Goal: Check status: Check status

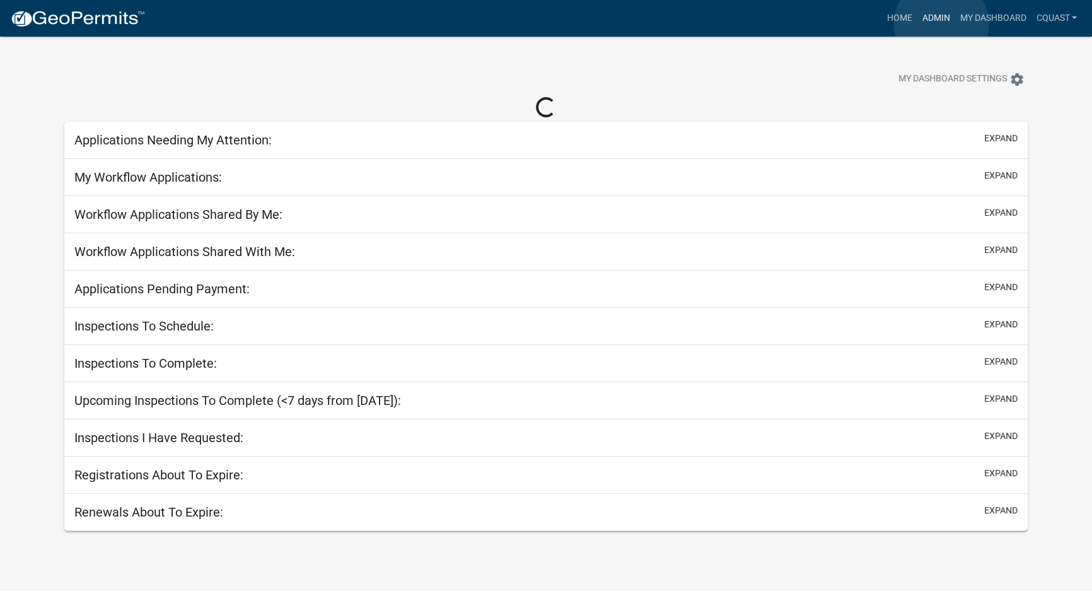
click at [941, 24] on link "Admin" at bounding box center [936, 18] width 38 height 24
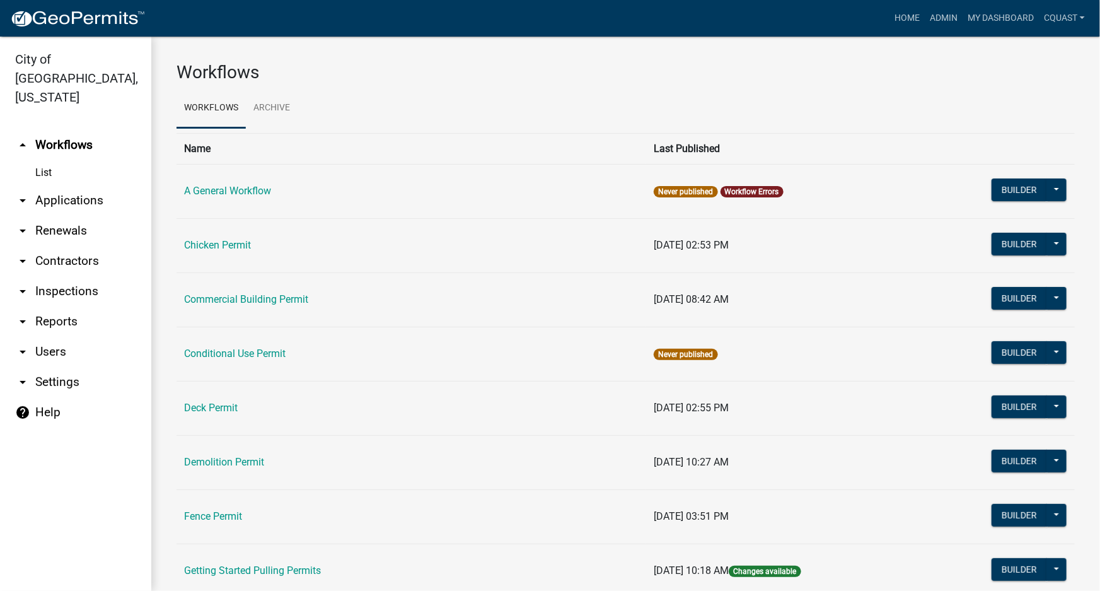
click at [57, 185] on link "arrow_drop_down Applications" at bounding box center [75, 200] width 151 height 30
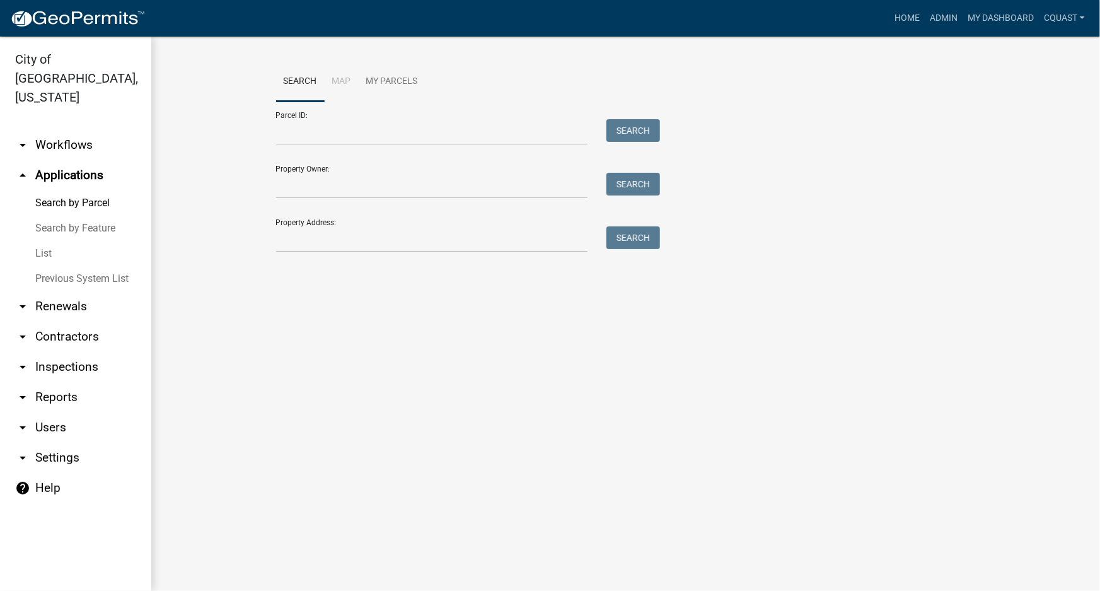
click at [43, 241] on link "List" at bounding box center [75, 253] width 151 height 25
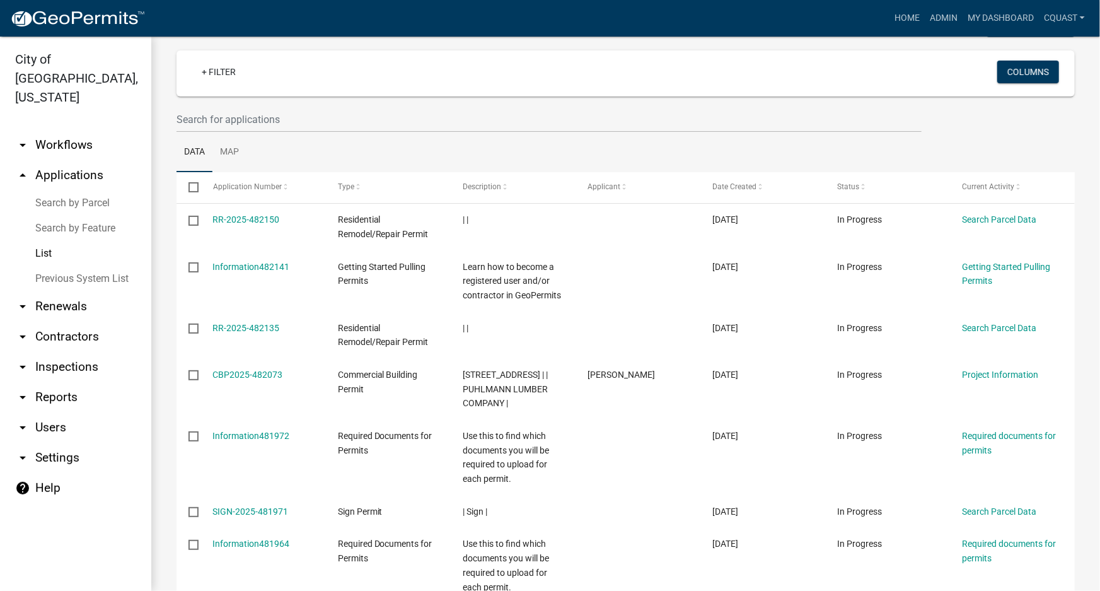
scroll to position [76, 0]
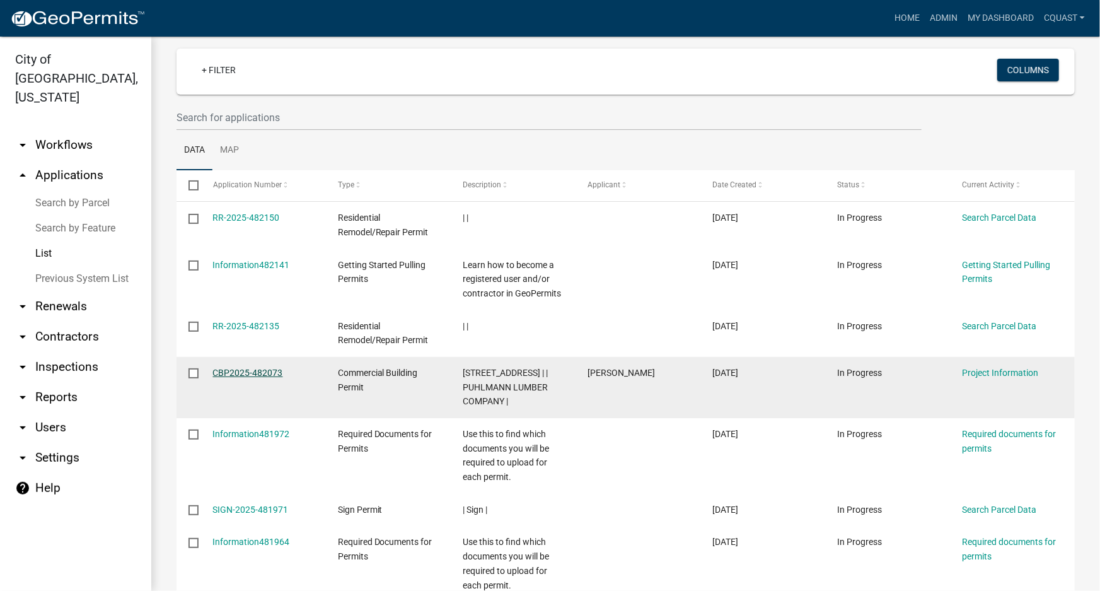
click at [241, 375] on link "CBP2025-482073" at bounding box center [248, 373] width 70 height 10
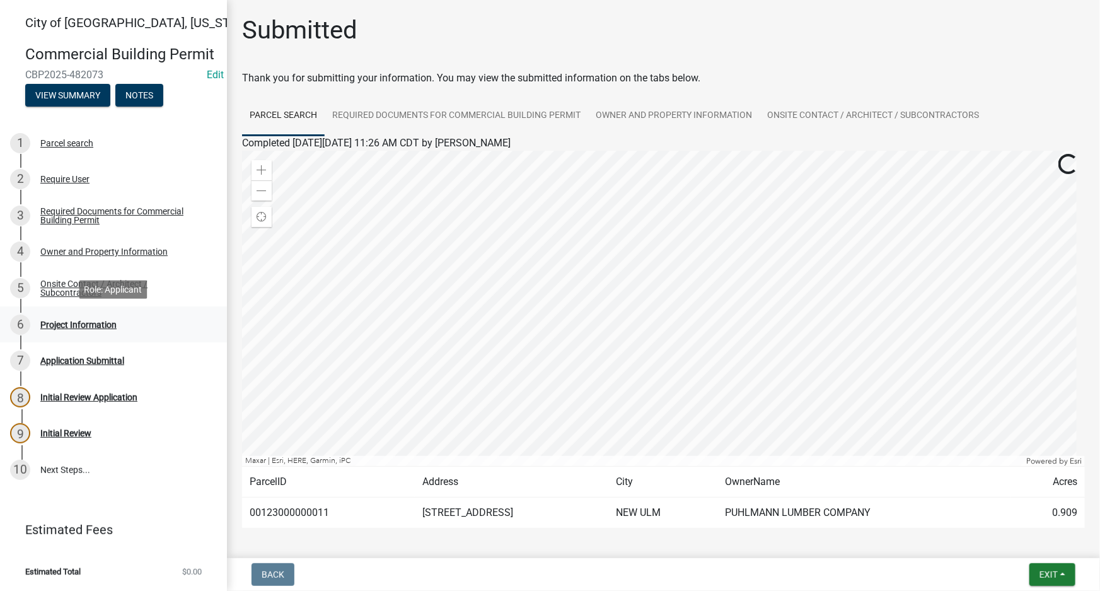
click at [83, 332] on div "6 Project Information" at bounding box center [108, 325] width 197 height 20
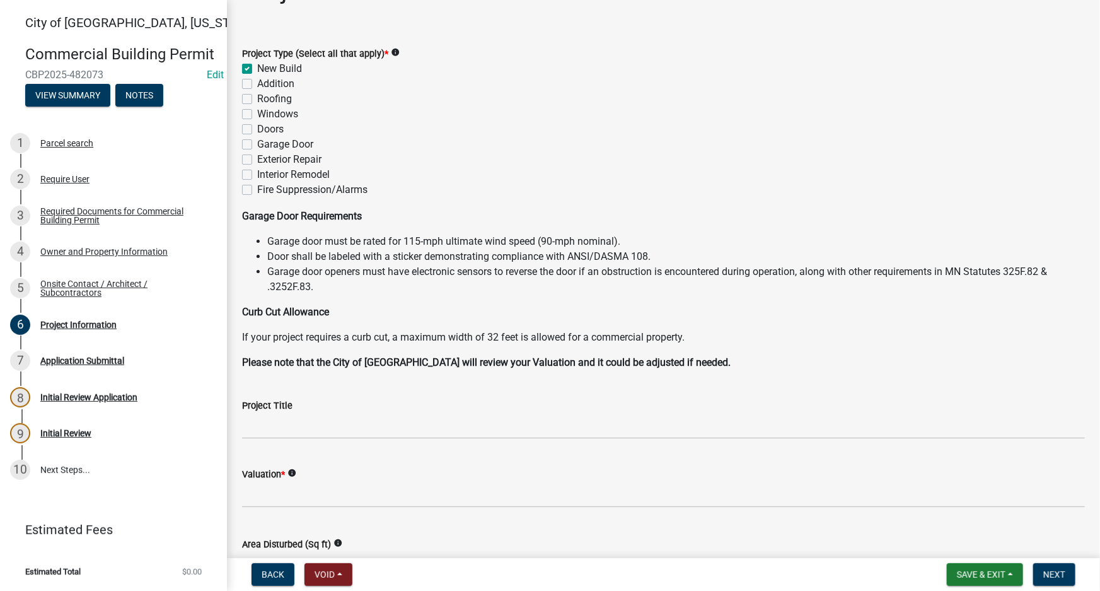
scroll to position [38, 0]
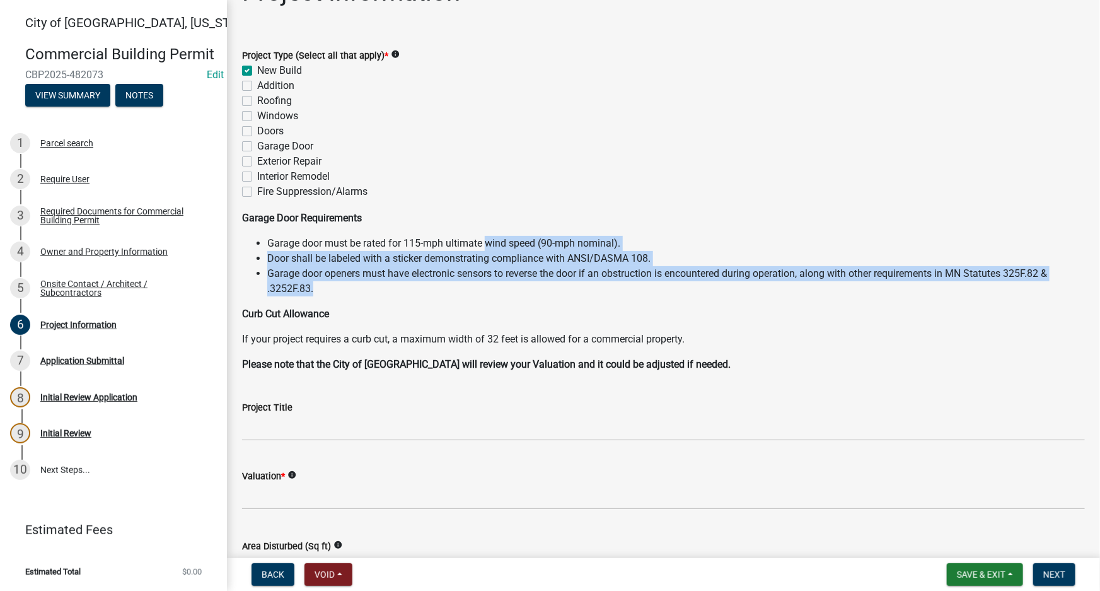
drag, startPoint x: 586, startPoint y: 243, endPoint x: 670, endPoint y: 286, distance: 93.9
click at [670, 286] on ul "Garage door must be rated for 115-mph ultimate wind speed (90-mph nominal). Doo…" at bounding box center [663, 266] width 843 height 61
click at [670, 286] on li "Garage door openers must have electronic sensors to reverse the door if an obst…" at bounding box center [676, 281] width 818 height 30
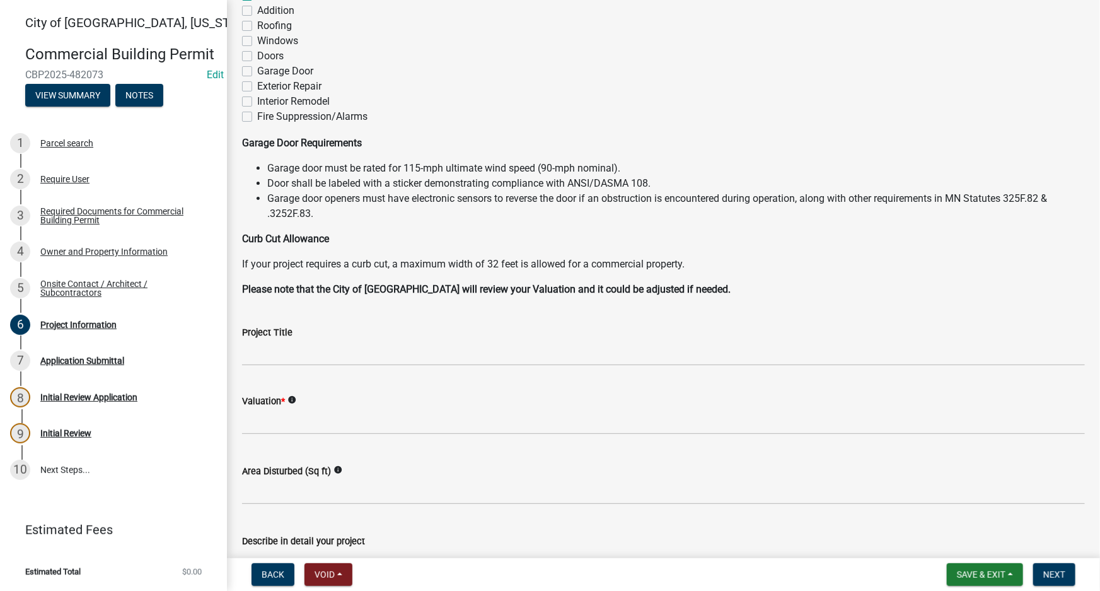
scroll to position [114, 0]
click at [86, 363] on div "Application Submittal" at bounding box center [82, 360] width 84 height 9
click at [107, 294] on div "Onsite Contact / Architect / Subcontractors" at bounding box center [123, 288] width 166 height 18
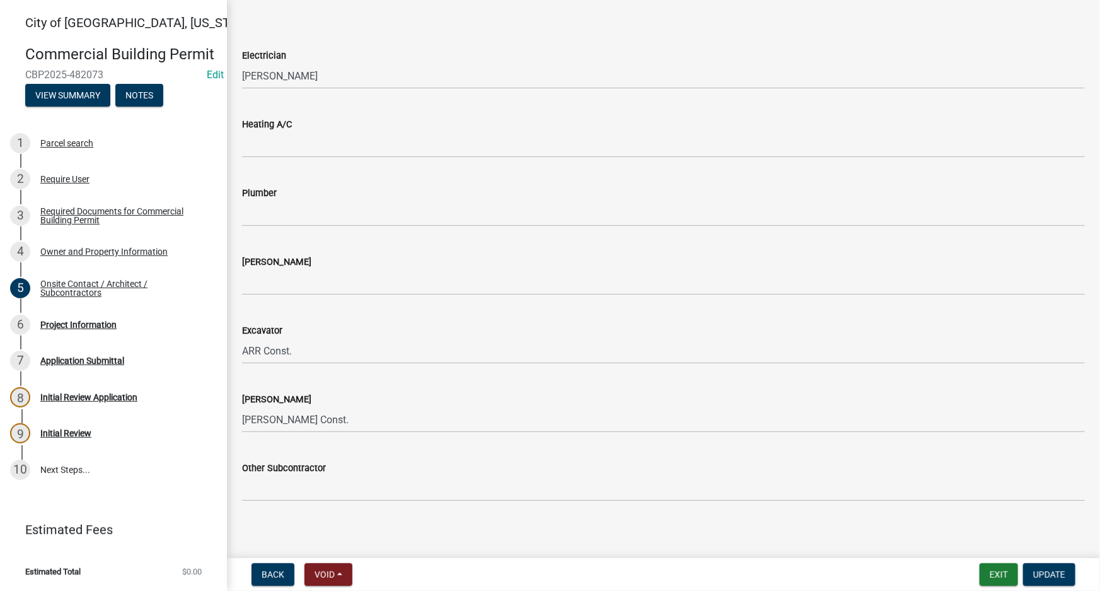
scroll to position [704, 0]
